Goal: Transaction & Acquisition: Purchase product/service

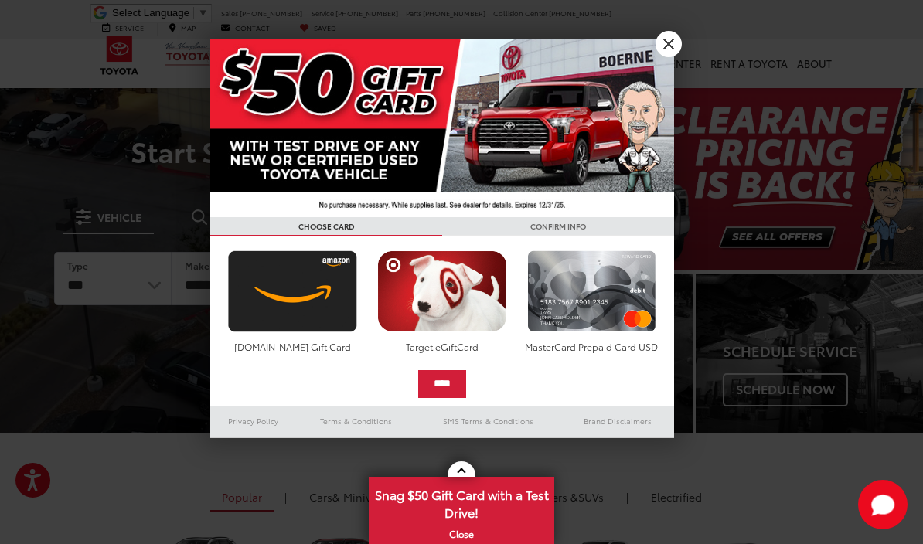
click at [665, 43] on link "X" at bounding box center [669, 44] width 26 height 26
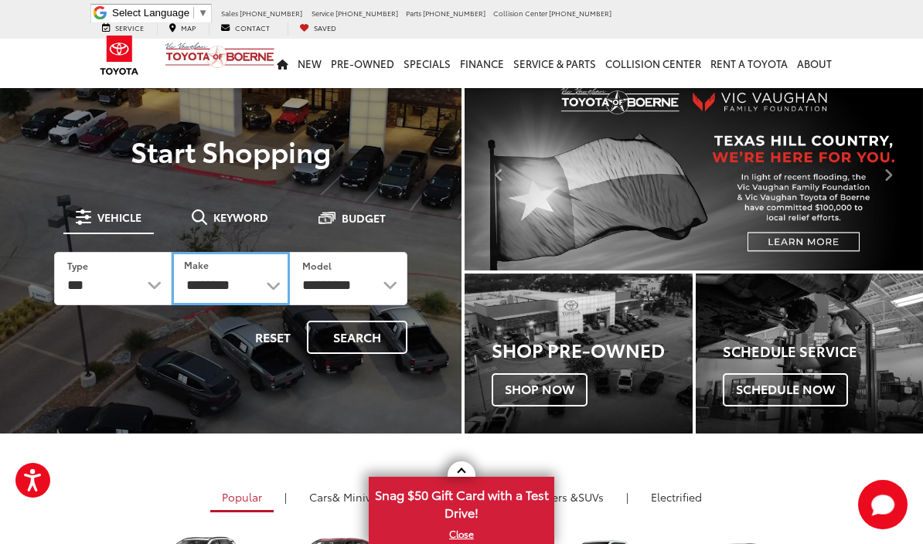
click at [252, 291] on select "**********" at bounding box center [230, 278] width 117 height 53
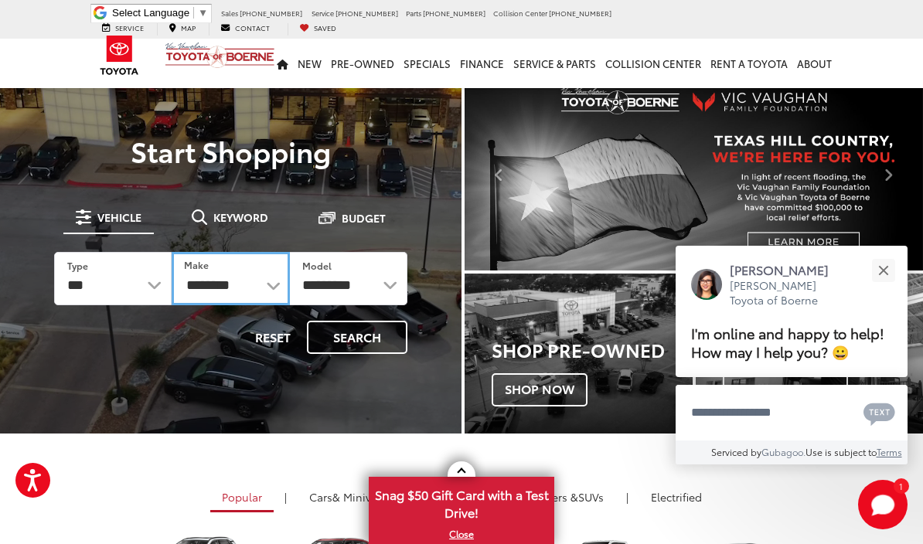
select select "******"
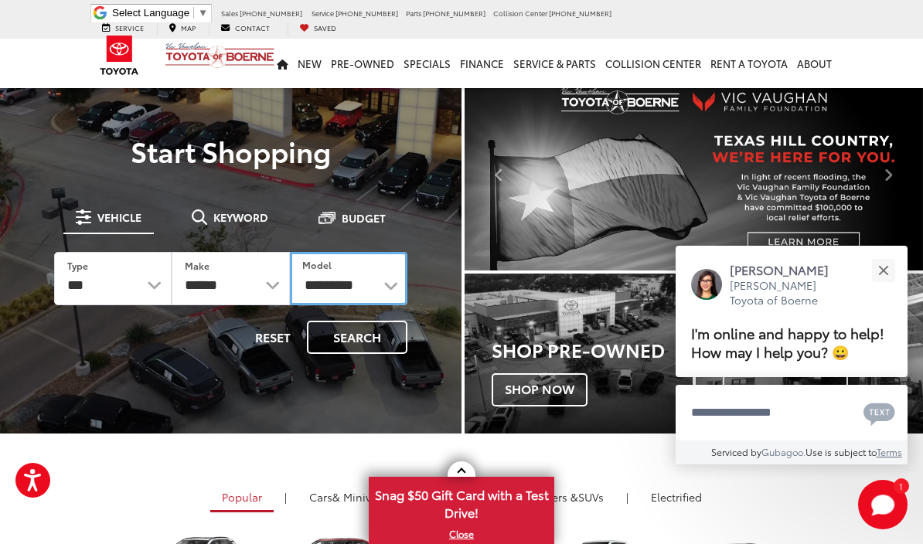
click at [333, 297] on select "**********" at bounding box center [348, 278] width 117 height 53
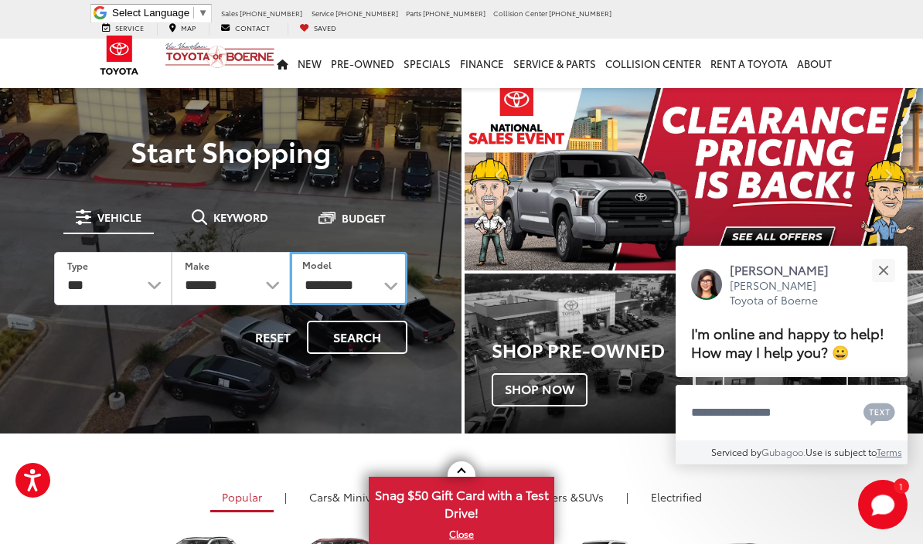
select select "******"
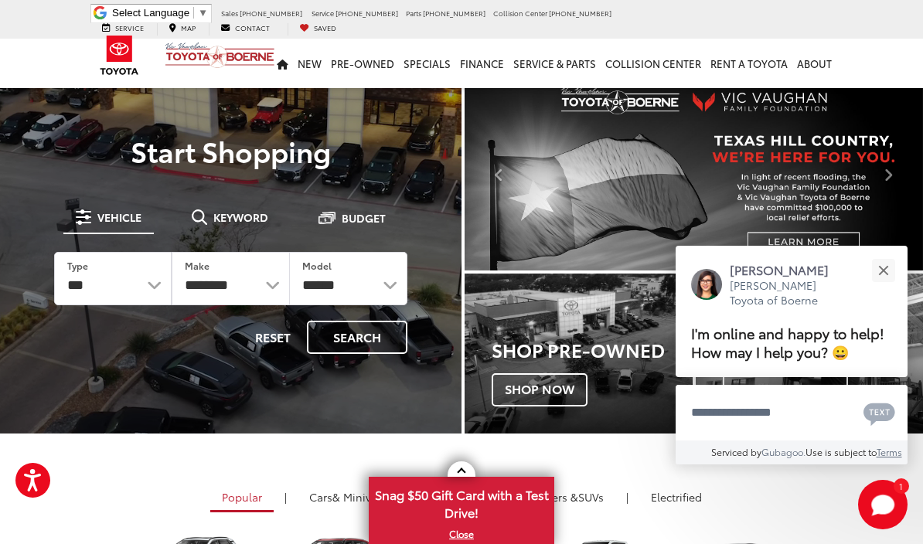
click at [353, 340] on button "Search" at bounding box center [357, 337] width 100 height 33
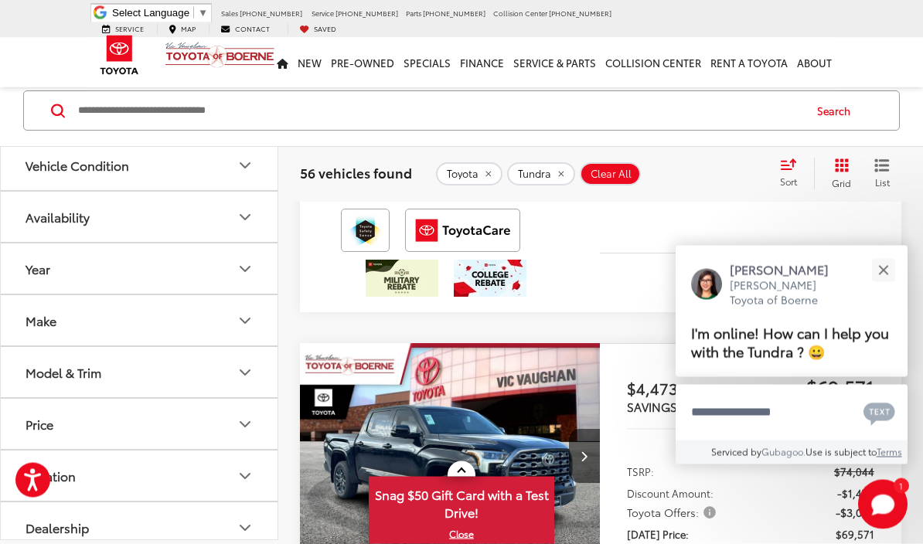
scroll to position [2313, 0]
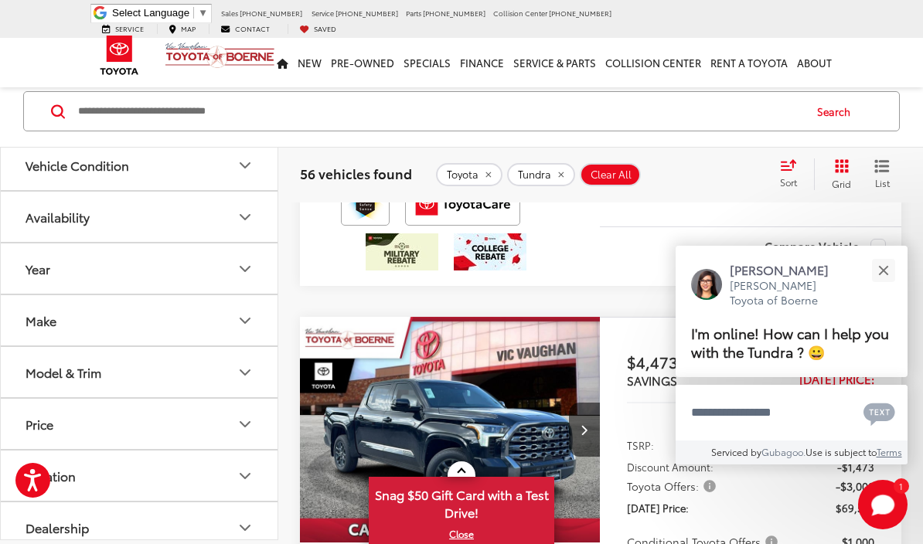
click at [881, 275] on div "Close" at bounding box center [883, 270] width 10 height 10
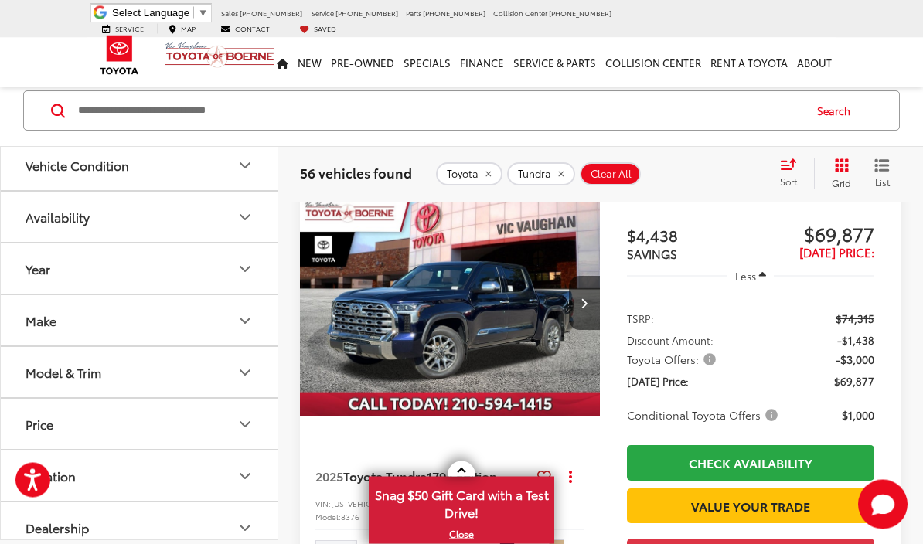
scroll to position [3003, 0]
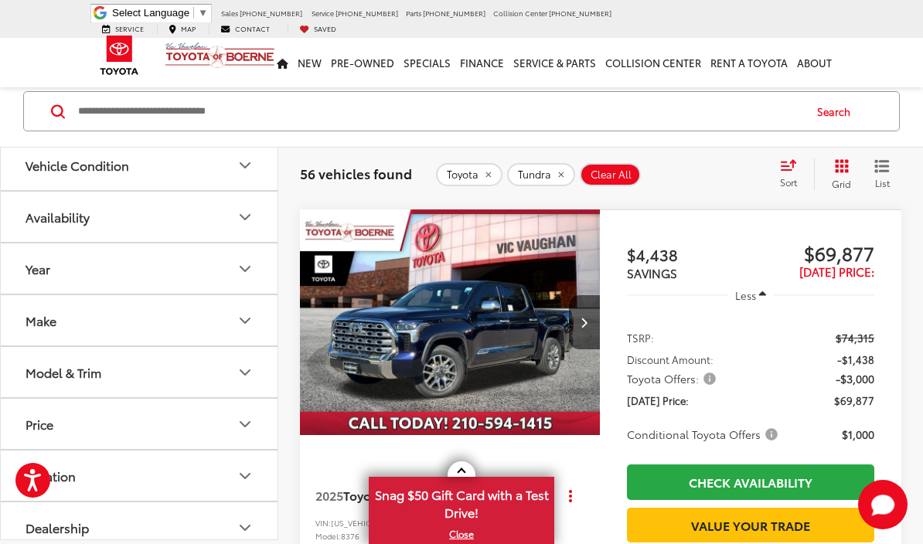
click at [581, 328] on button "Next image" at bounding box center [584, 322] width 31 height 54
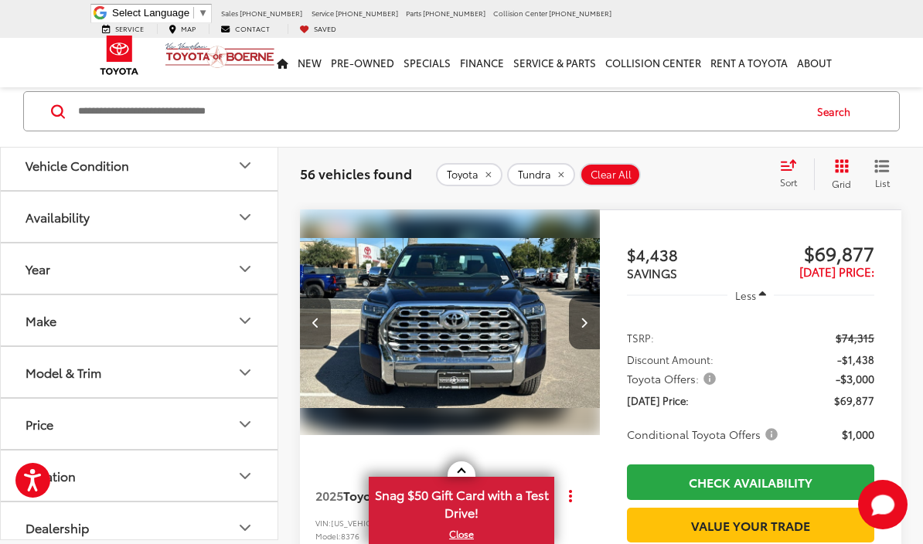
scroll to position [0, 302]
click at [518, 349] on img "2025 Toyota Tundra 1794 Edition 1" at bounding box center [450, 322] width 302 height 226
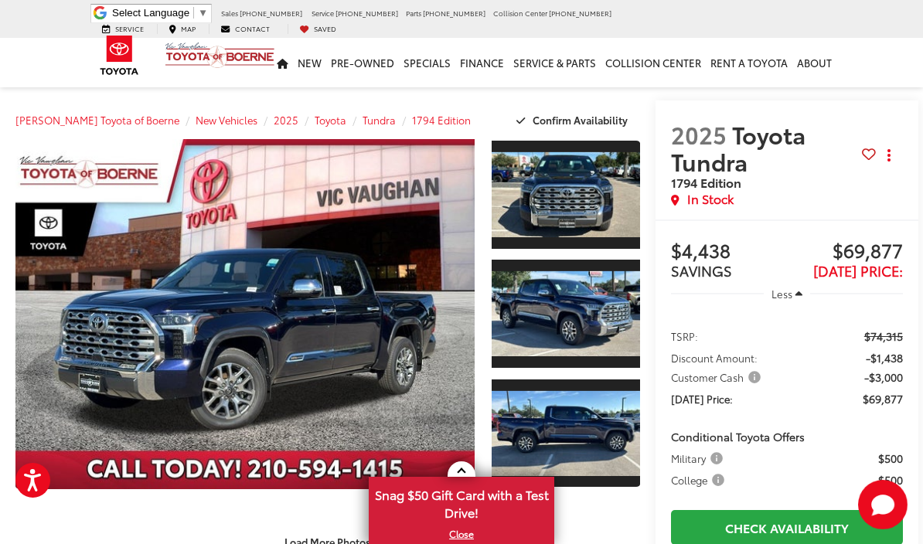
click at [583, 316] on link "Expand Photo 2" at bounding box center [566, 313] width 148 height 111
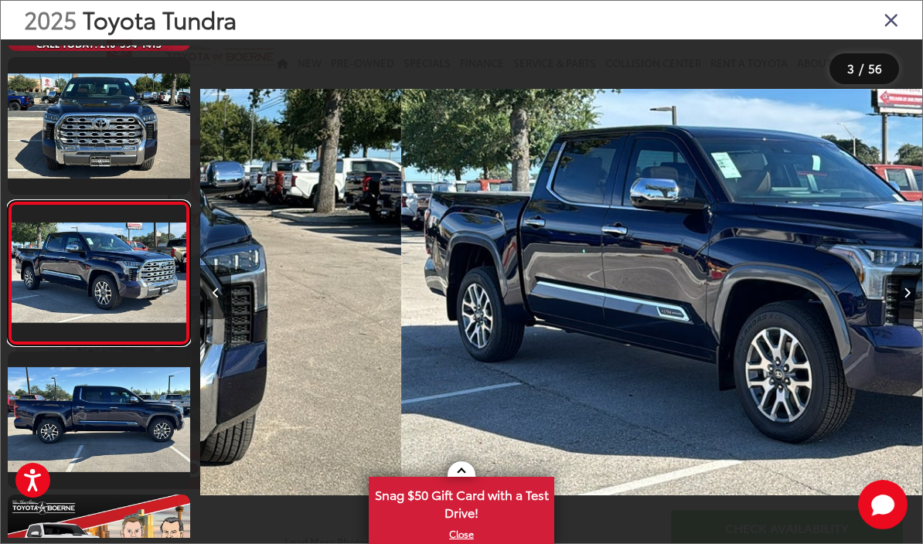
scroll to position [158, 0]
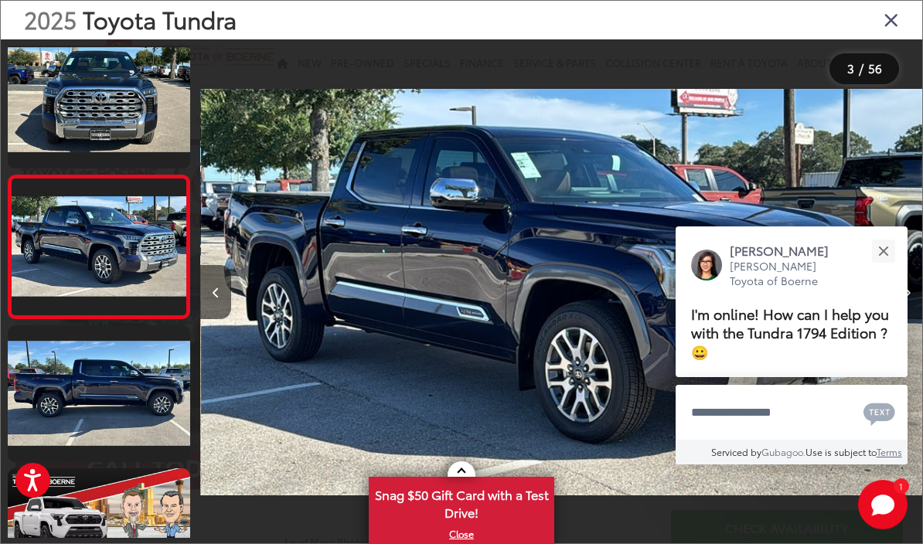
click at [724, 324] on span "I'm online! How can I help you with the Tundra 1794 Edition ? 😀" at bounding box center [790, 333] width 198 height 59
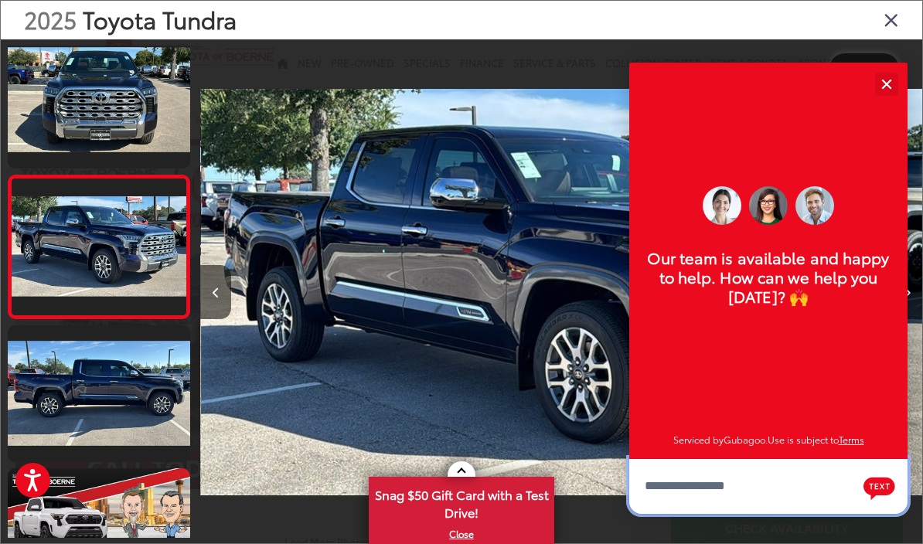
scroll to position [19, 0]
click at [885, 84] on div "Close" at bounding box center [886, 84] width 10 height 10
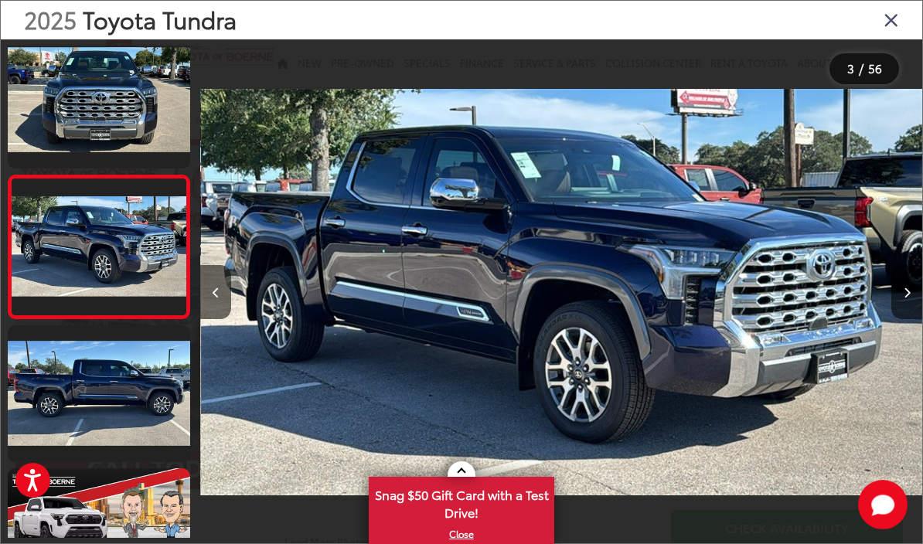
click at [905, 298] on icon "Next image" at bounding box center [907, 293] width 7 height 11
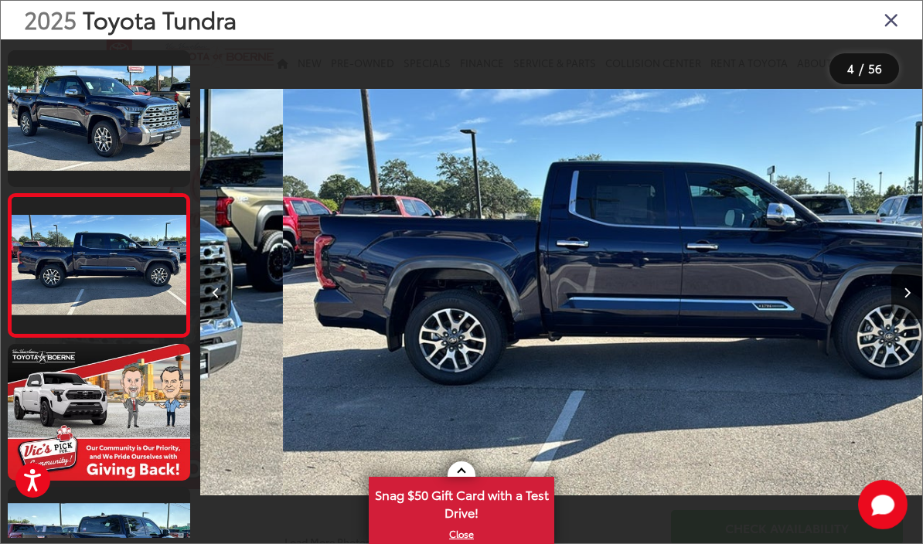
scroll to position [0, 2165]
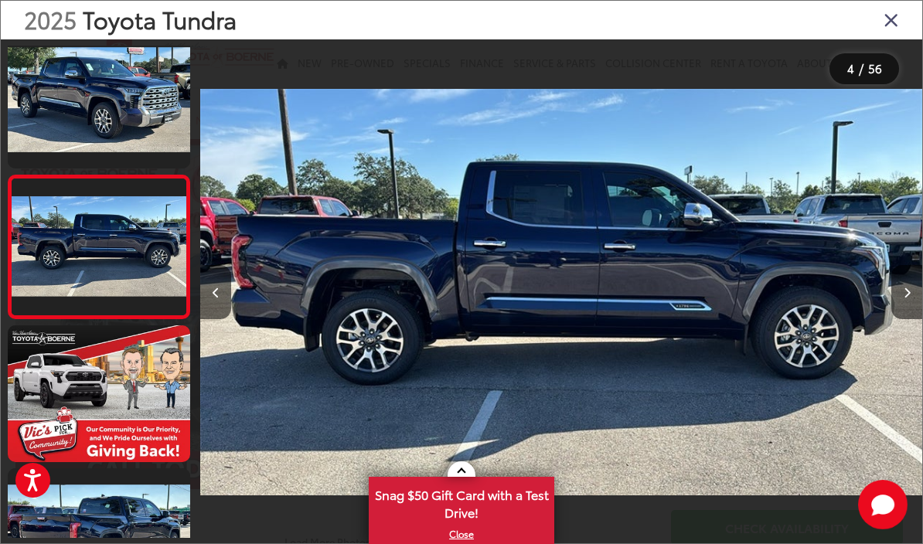
click at [900, 309] on button "Next image" at bounding box center [906, 292] width 31 height 54
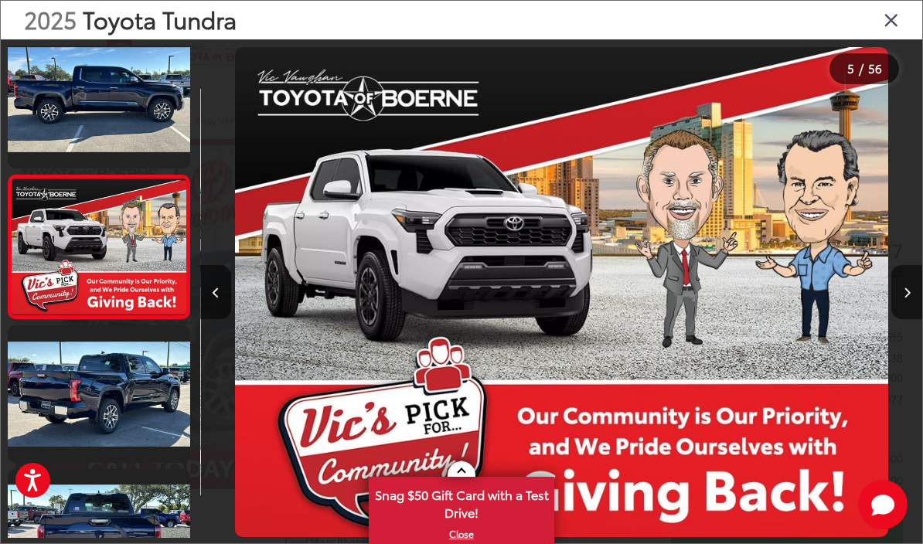
scroll to position [444, 0]
click at [898, 310] on button "Next image" at bounding box center [906, 292] width 31 height 54
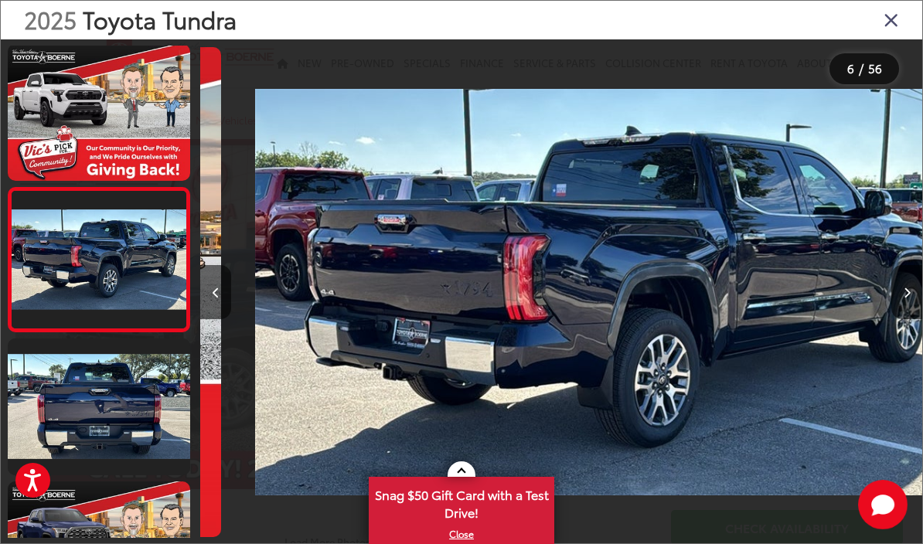
scroll to position [587, 0]
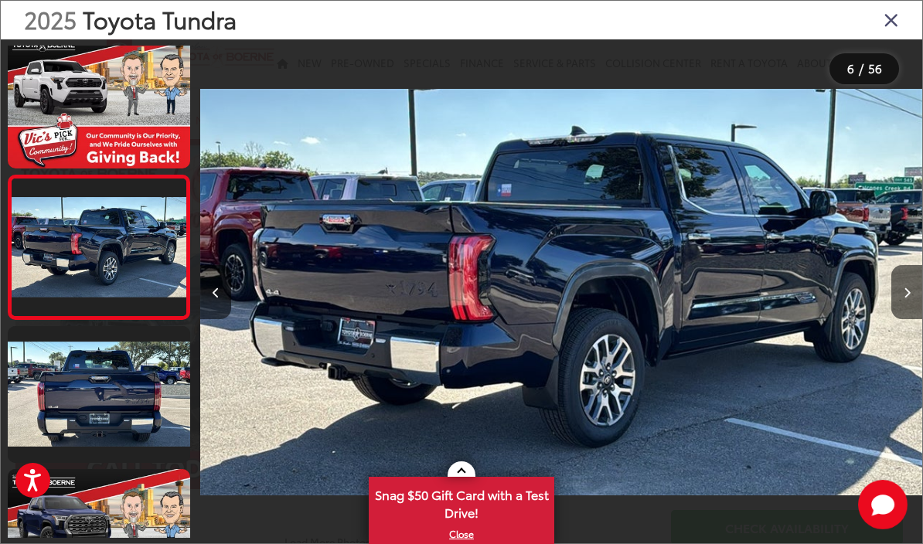
click at [897, 301] on button "Next image" at bounding box center [906, 292] width 31 height 54
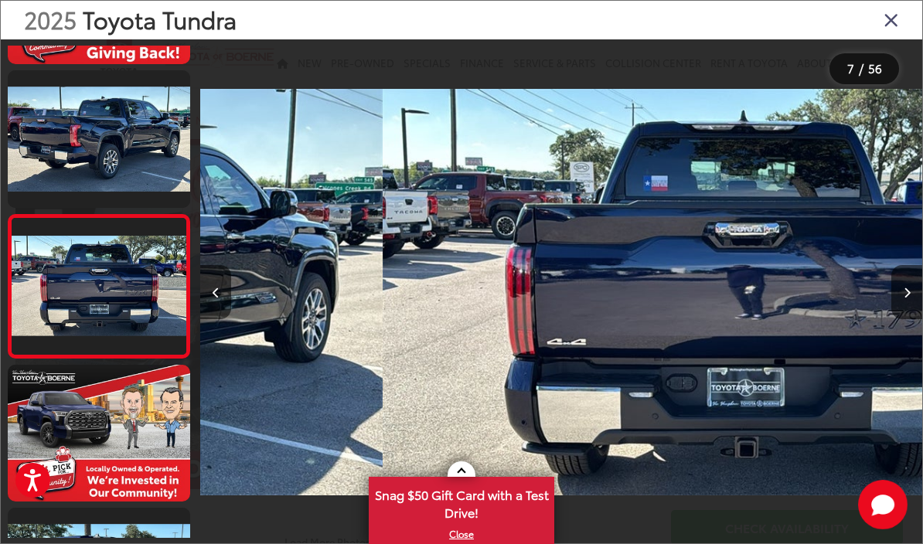
scroll to position [0, 4330]
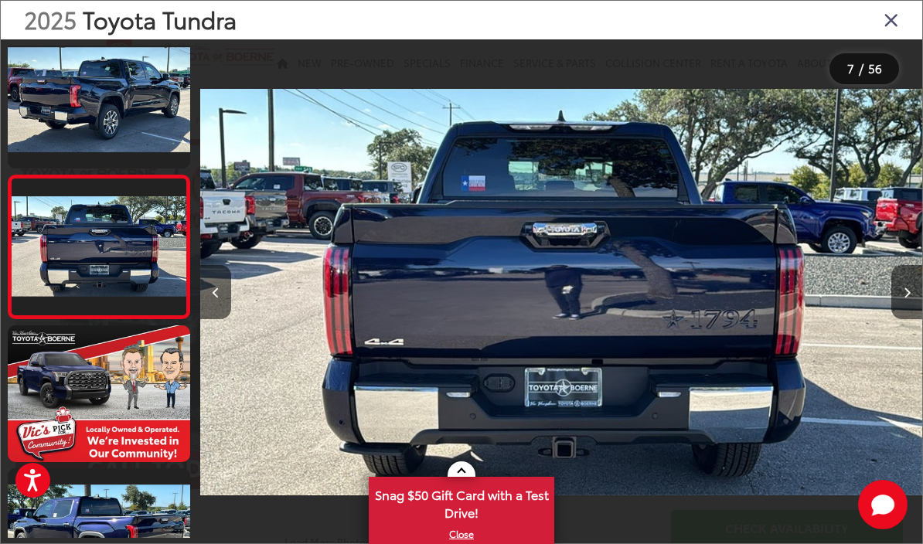
click at [898, 319] on button "Next image" at bounding box center [906, 292] width 31 height 54
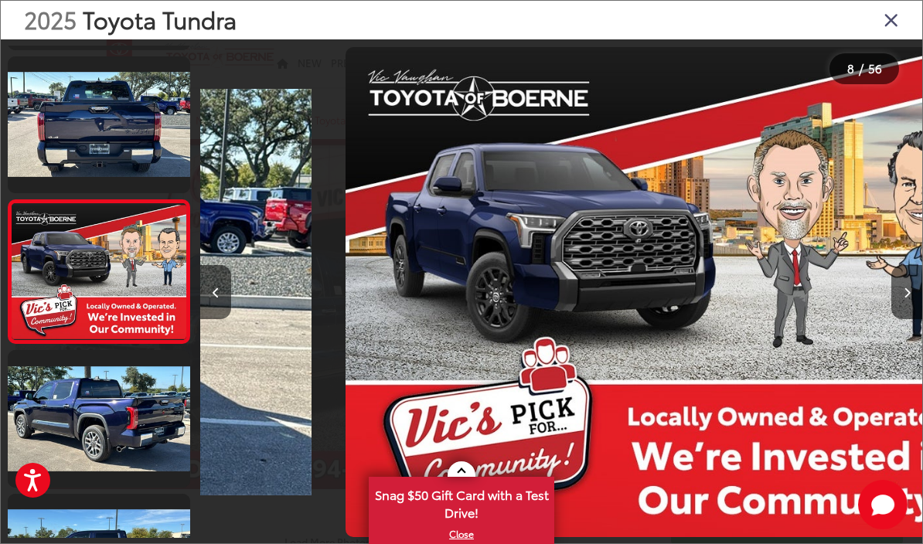
scroll to position [874, 0]
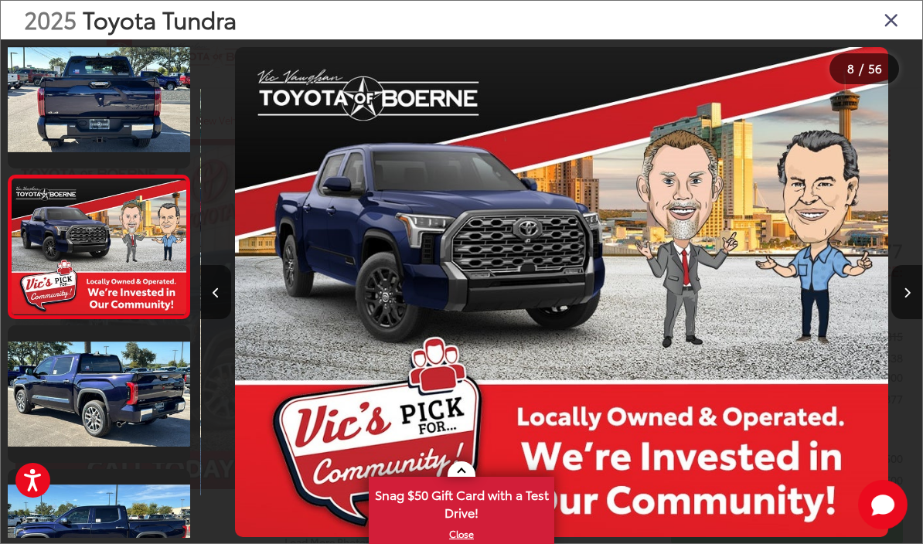
click at [897, 302] on button "Next image" at bounding box center [906, 292] width 31 height 54
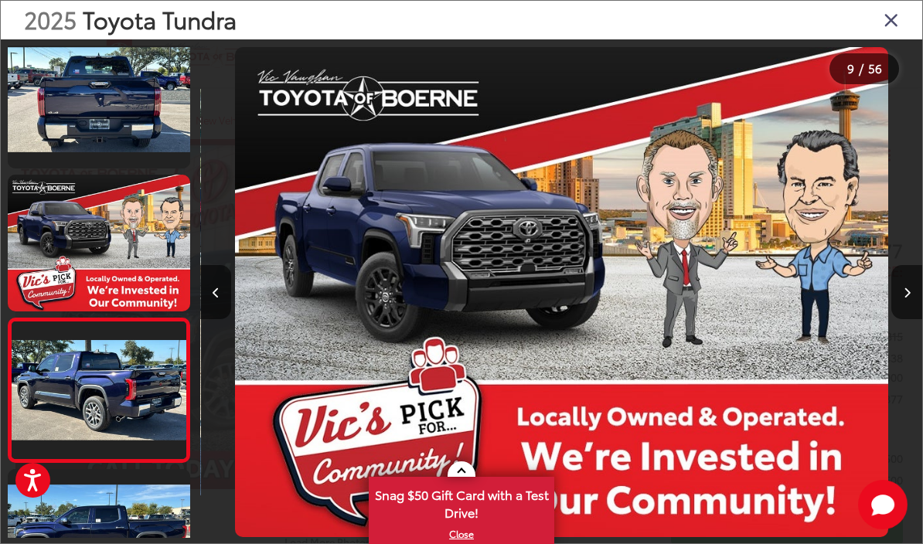
scroll to position [0, 0]
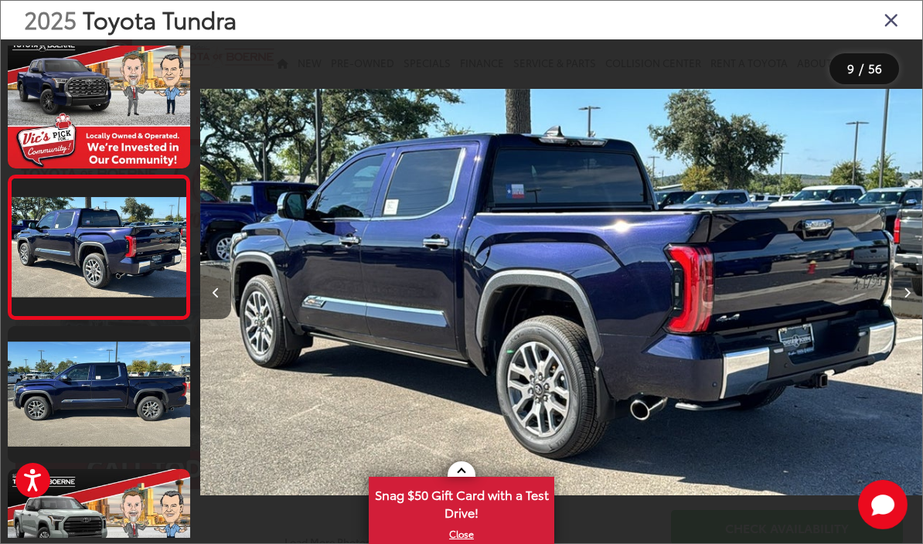
click at [899, 312] on button "Next image" at bounding box center [906, 292] width 31 height 54
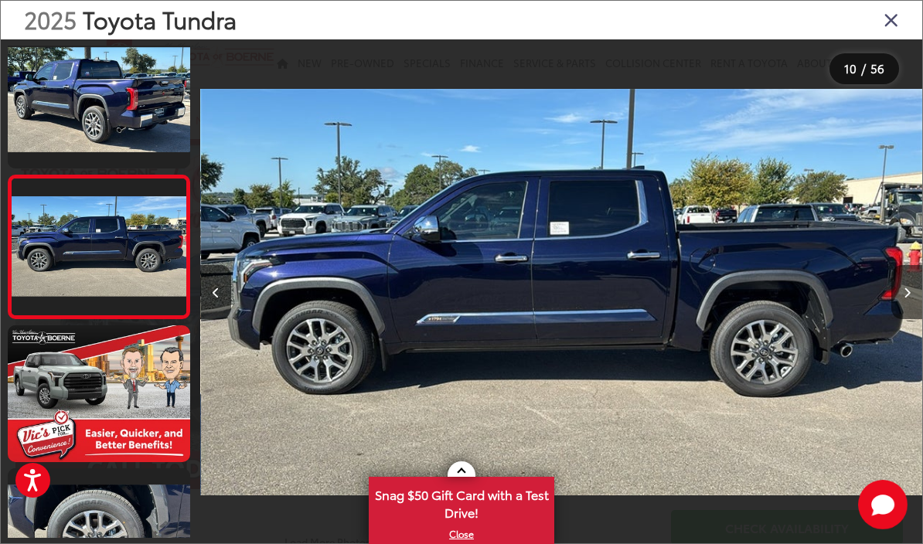
click at [895, 308] on button "Next image" at bounding box center [906, 292] width 31 height 54
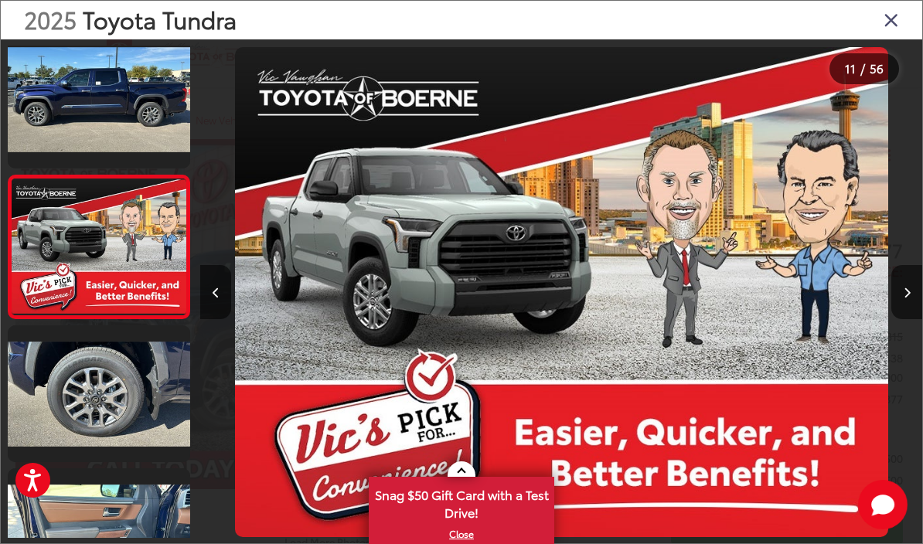
click at [904, 298] on icon "Next image" at bounding box center [907, 293] width 7 height 11
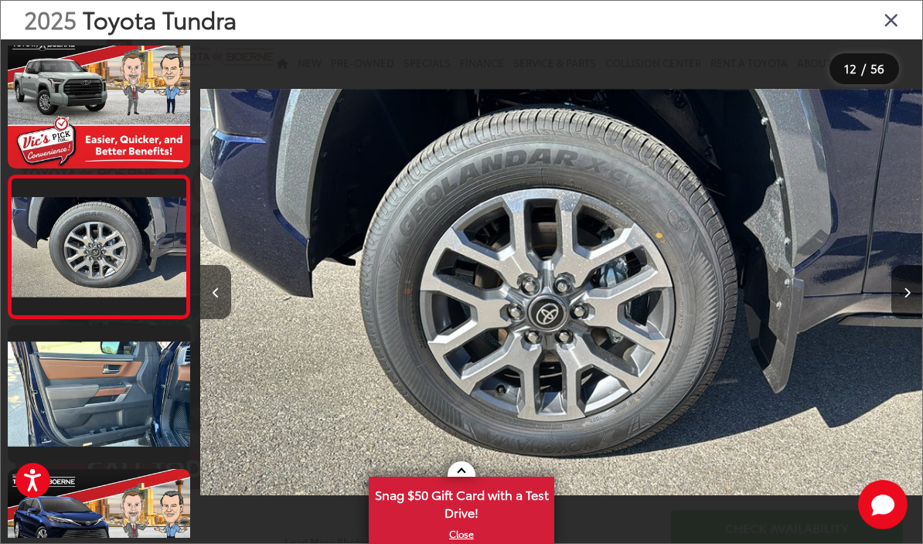
click at [898, 308] on button "Next image" at bounding box center [906, 292] width 31 height 54
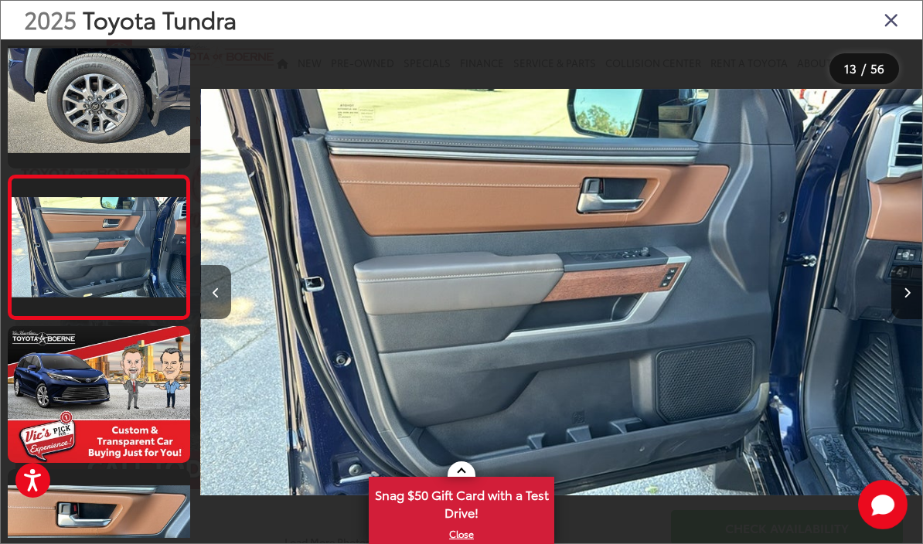
click at [904, 298] on icon "Next image" at bounding box center [907, 293] width 7 height 11
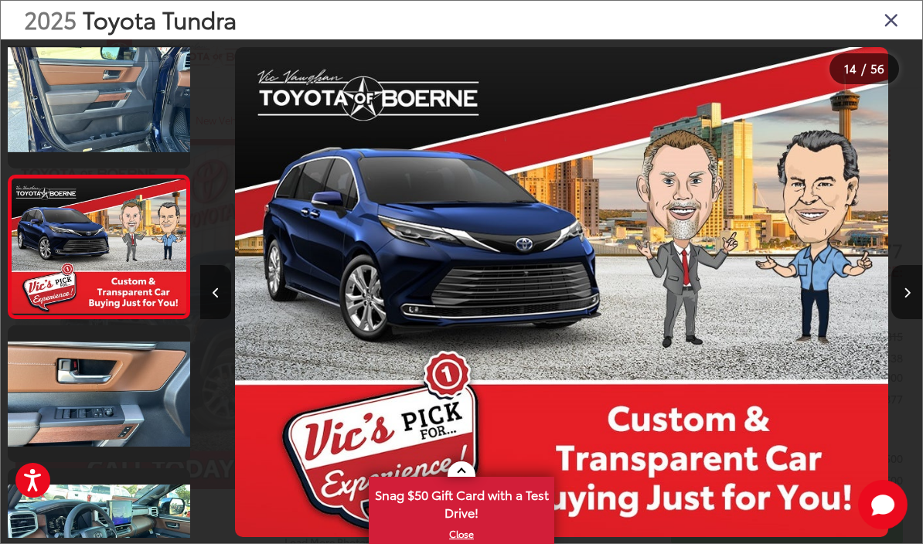
click at [896, 302] on button "Next image" at bounding box center [906, 292] width 31 height 54
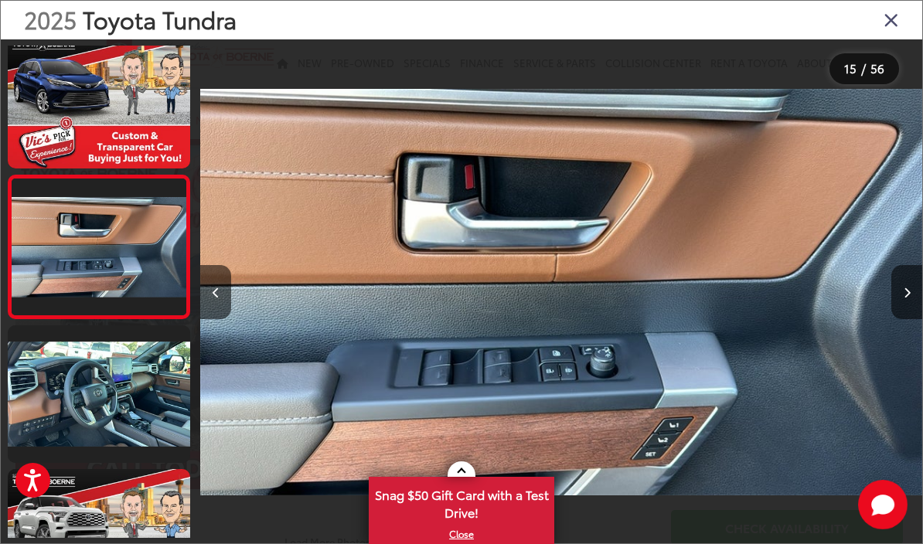
click at [898, 308] on button "Next image" at bounding box center [906, 292] width 31 height 54
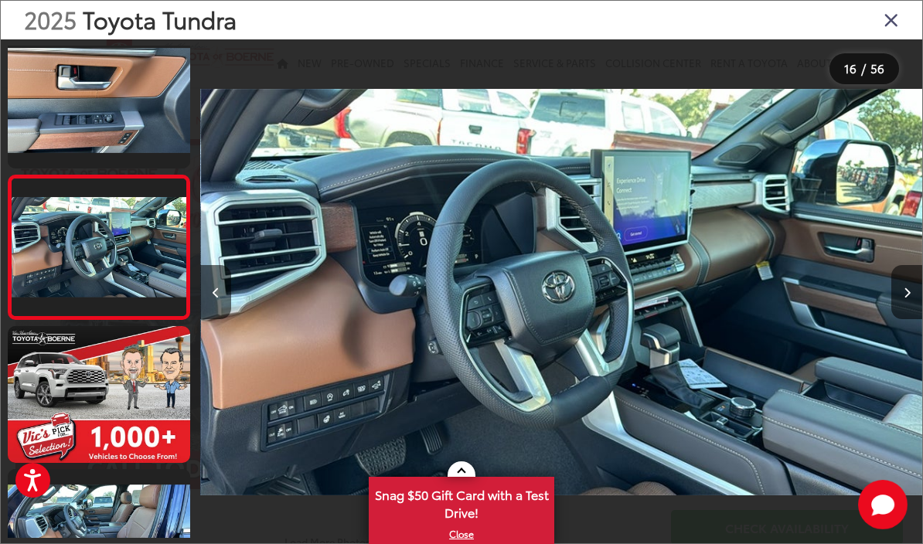
click at [897, 319] on button "Next image" at bounding box center [906, 292] width 31 height 54
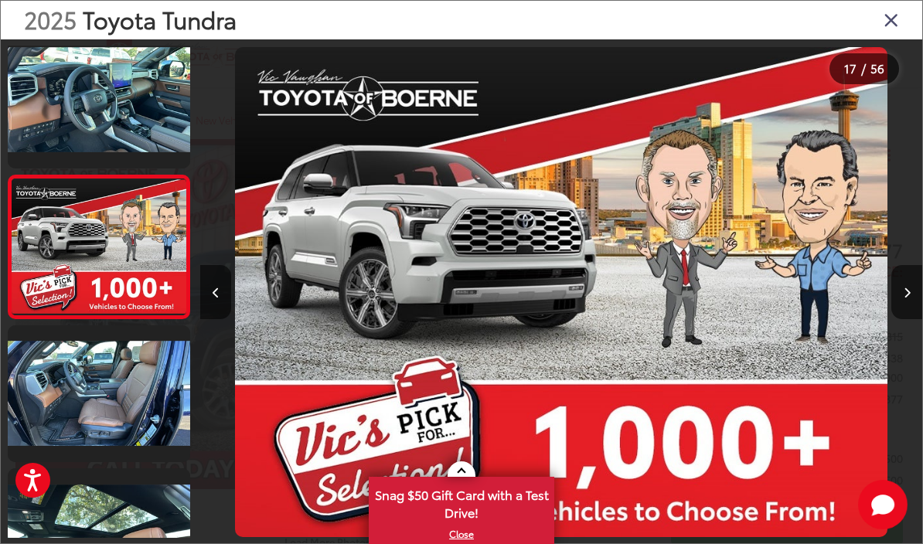
click at [894, 306] on button "Next image" at bounding box center [906, 292] width 31 height 54
